Goal: Navigation & Orientation: Find specific page/section

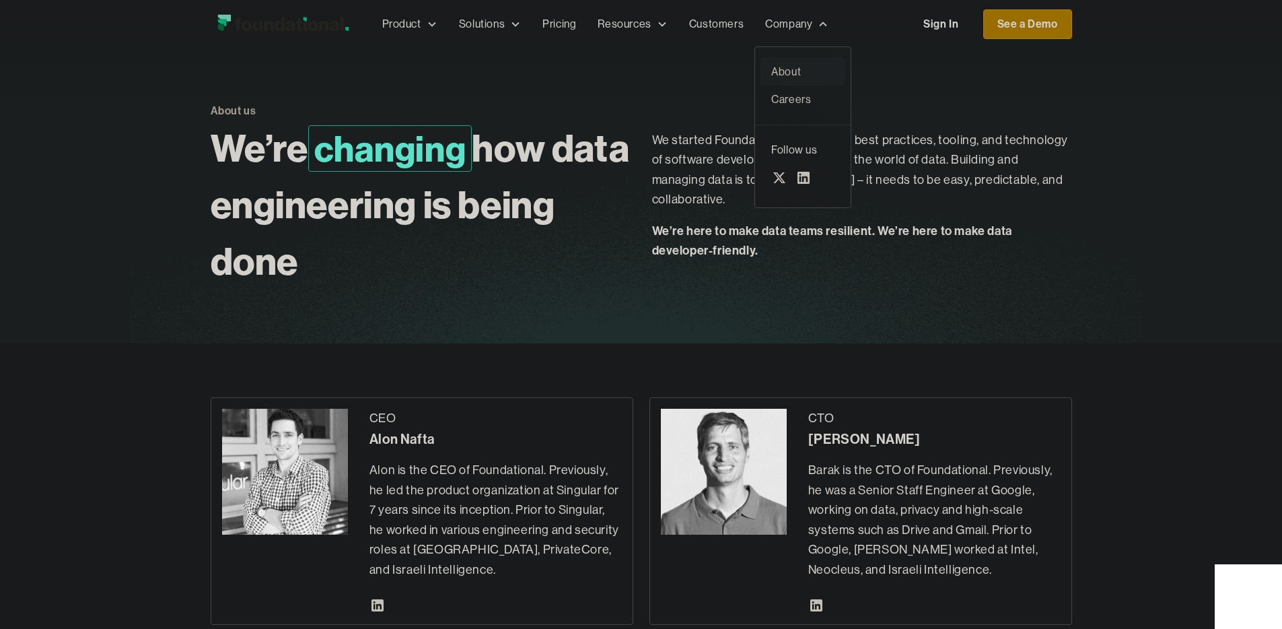
click at [771, 71] on div "About" at bounding box center [802, 72] width 63 height 18
click at [771, 78] on div "About" at bounding box center [802, 72] width 63 height 18
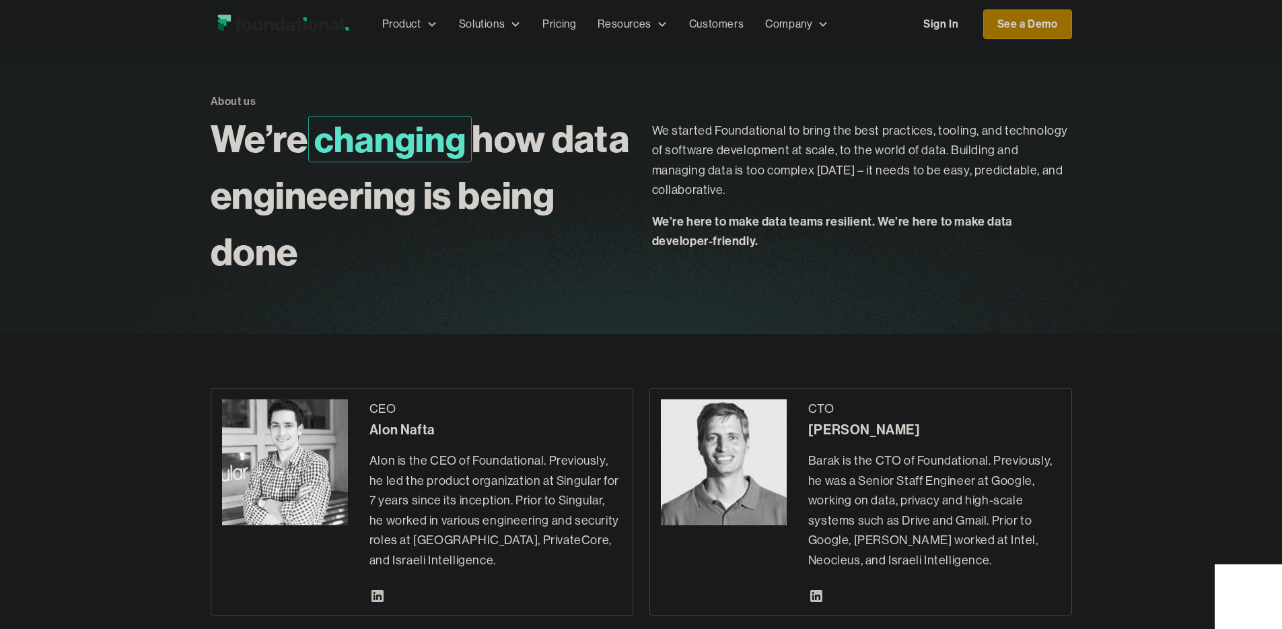
scroll to position [1, 0]
